Goal: Transaction & Acquisition: Purchase product/service

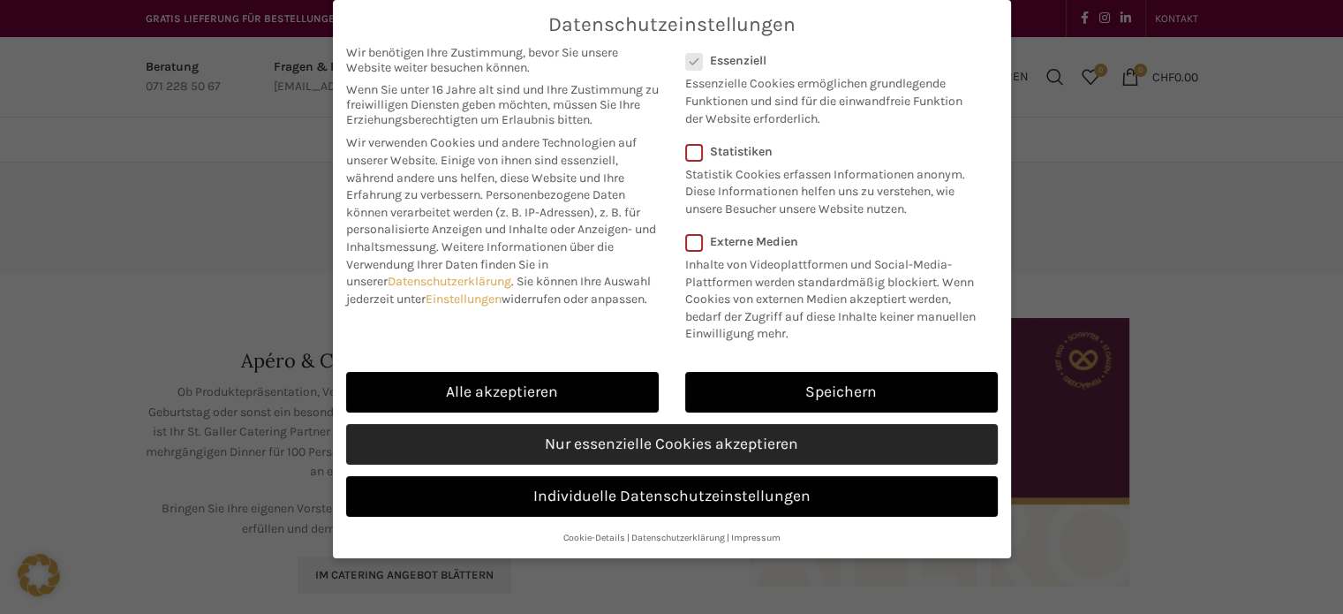
click at [653, 442] on link "Nur essenzielle Cookies akzeptieren" at bounding box center [672, 444] width 652 height 41
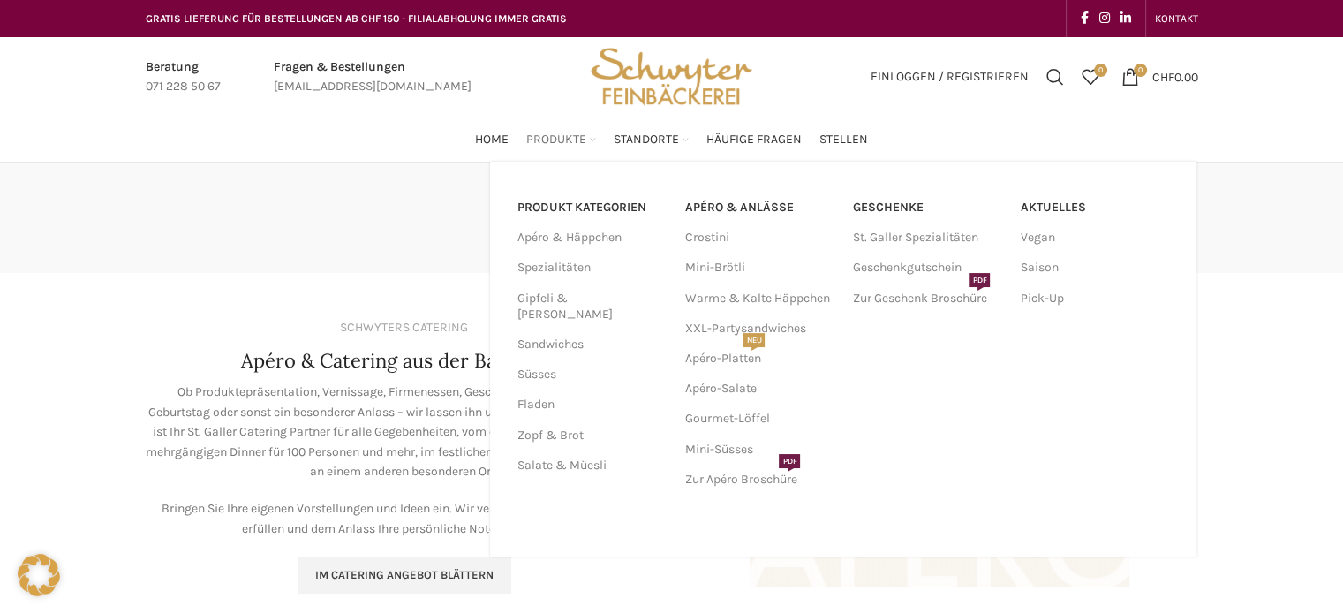
click at [552, 139] on span "Produkte" at bounding box center [556, 140] width 60 height 17
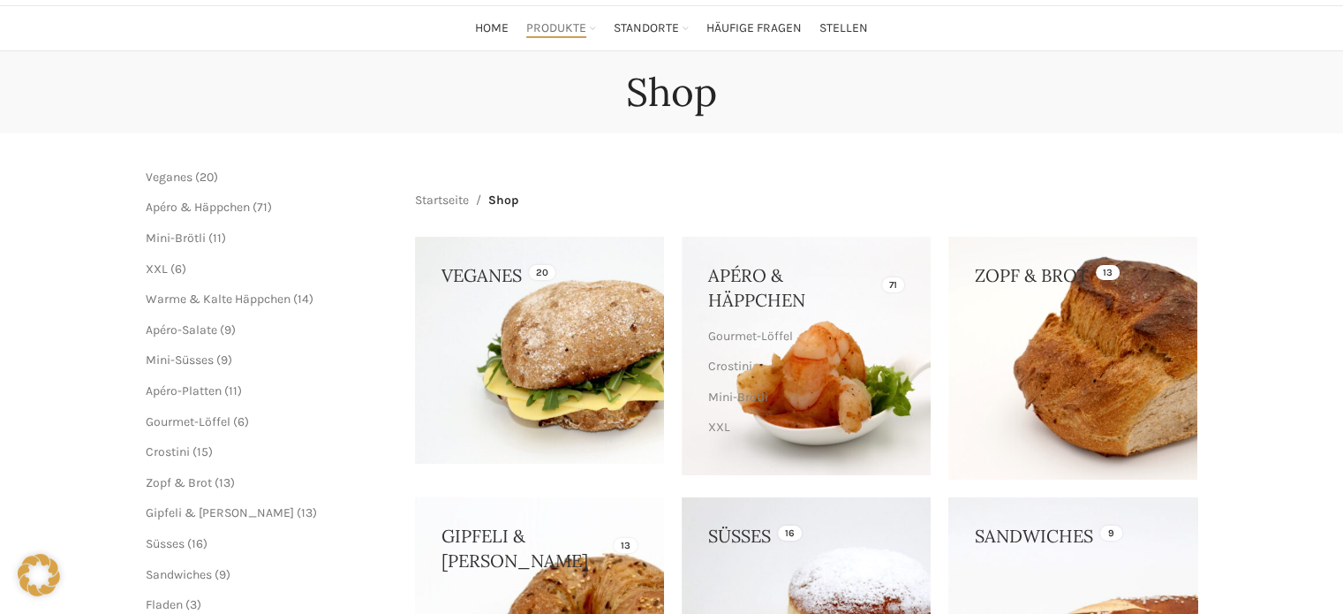
scroll to position [88, 0]
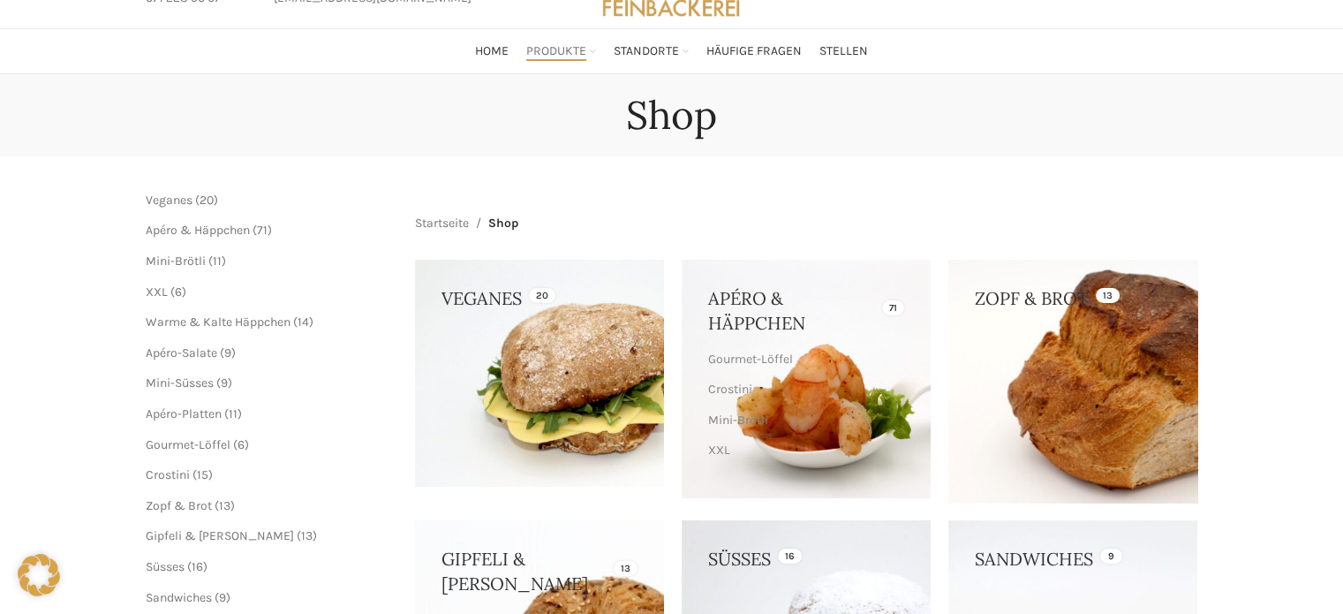
click at [1046, 397] on link at bounding box center [1072, 381] width 249 height 243
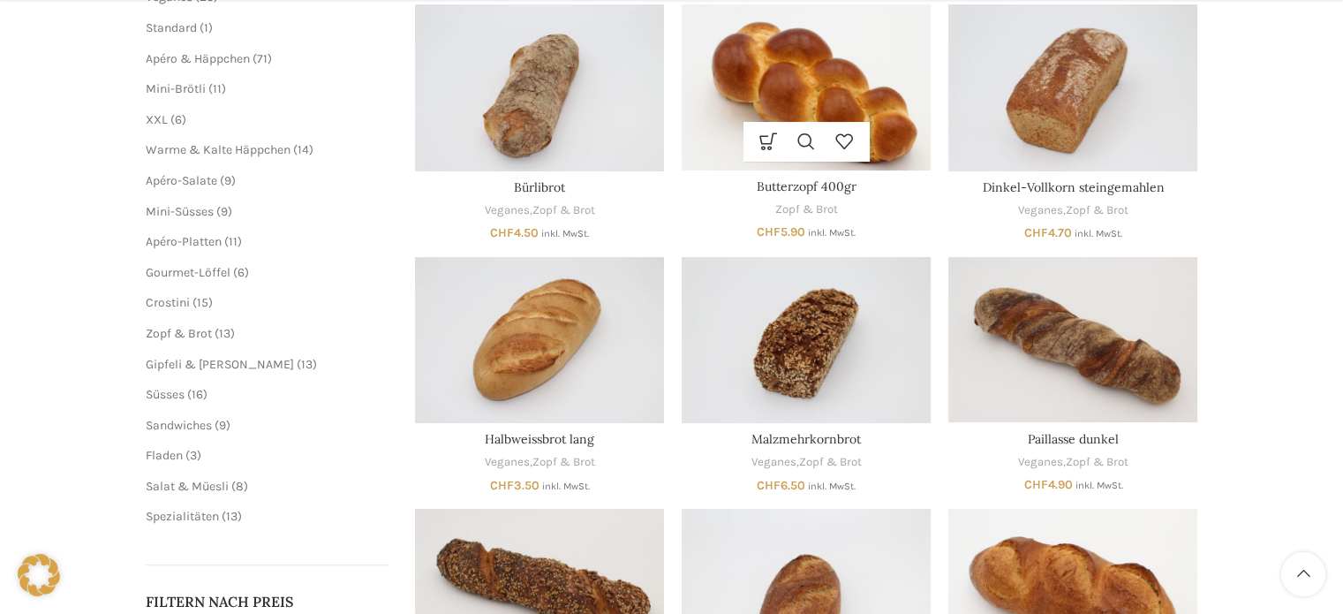
scroll to position [353, 0]
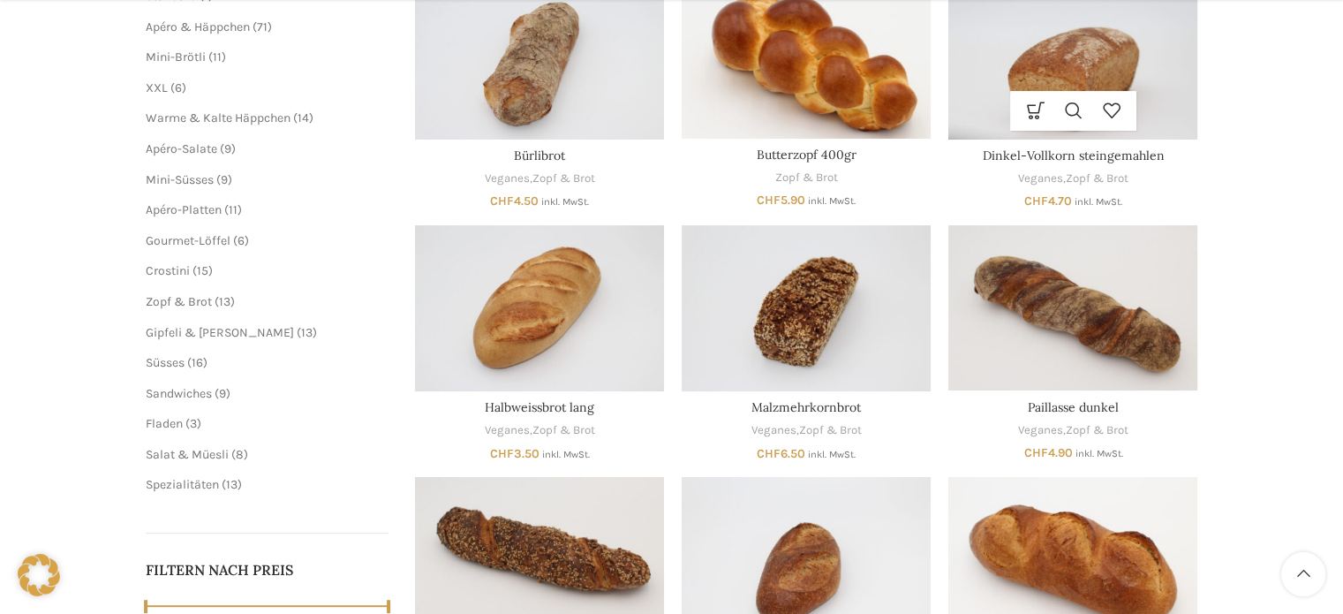
click at [1079, 63] on img "Dinkel-Vollkorn steingemahlen" at bounding box center [1072, 56] width 249 height 166
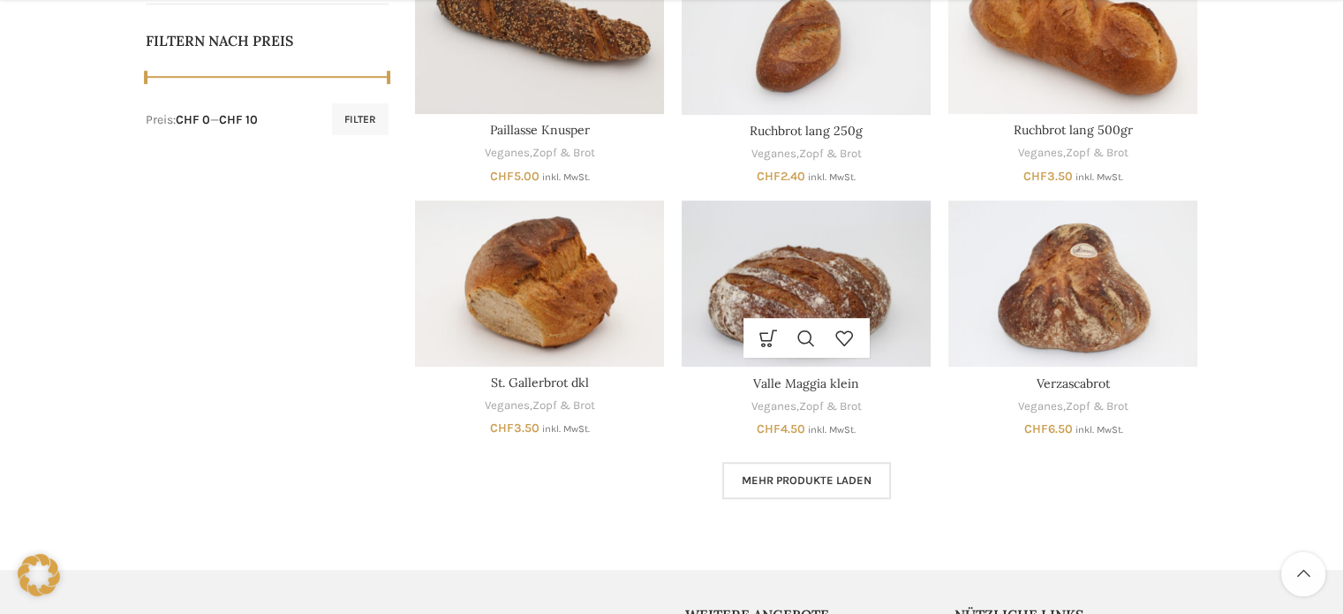
scroll to position [883, 0]
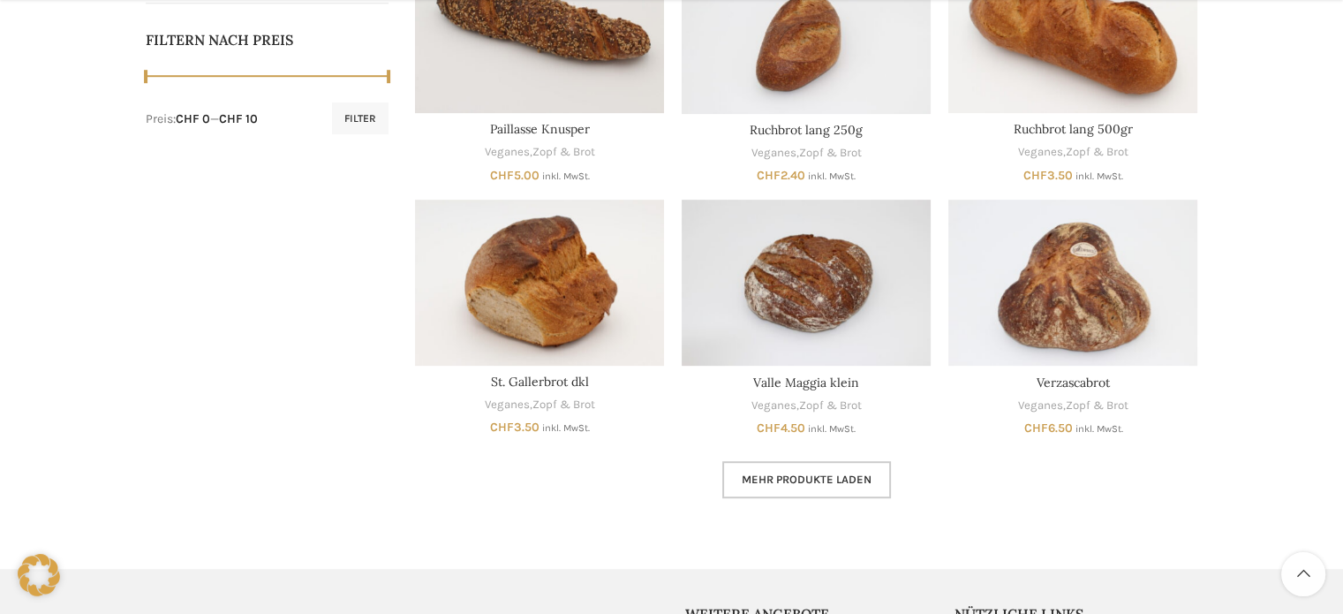
click at [819, 484] on span "Mehr Produkte laden" at bounding box center [807, 479] width 130 height 14
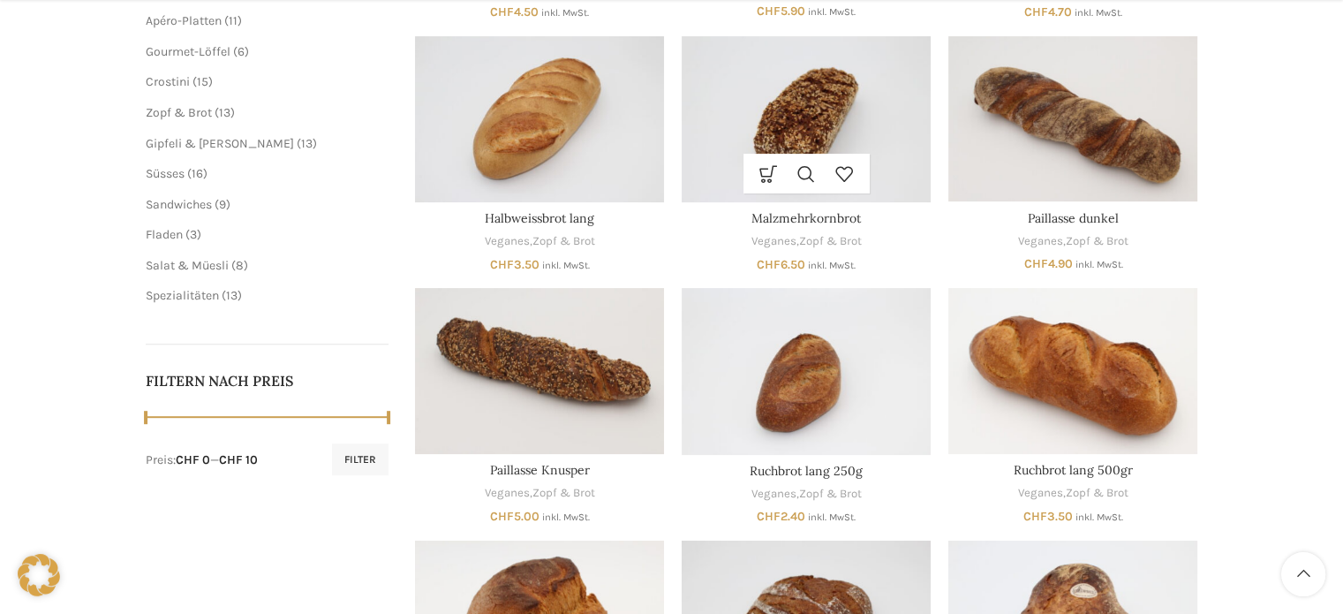
scroll to position [706, 0]
